Goal: Task Accomplishment & Management: Manage account settings

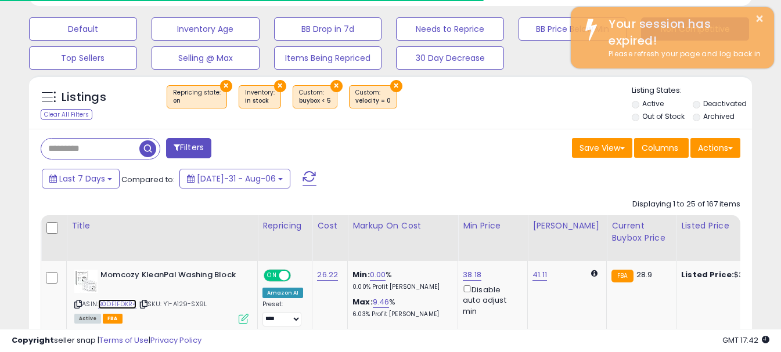
scroll to position [238, 419]
